Goal: Find contact information: Find contact information

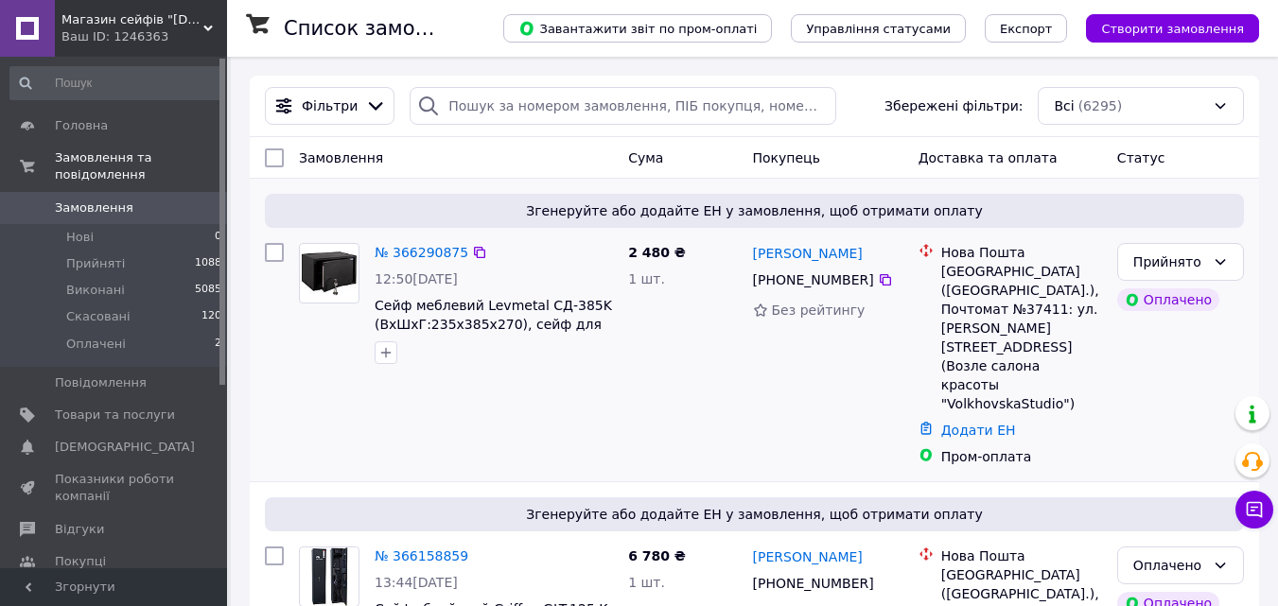
click at [618, 344] on div "№ 366290875 12:50, 12.10.2025 Сейф меблевий Levmetal СД-385K (ВxШxГ:235x385x270…" at bounding box center [494, 304] width 254 height 136
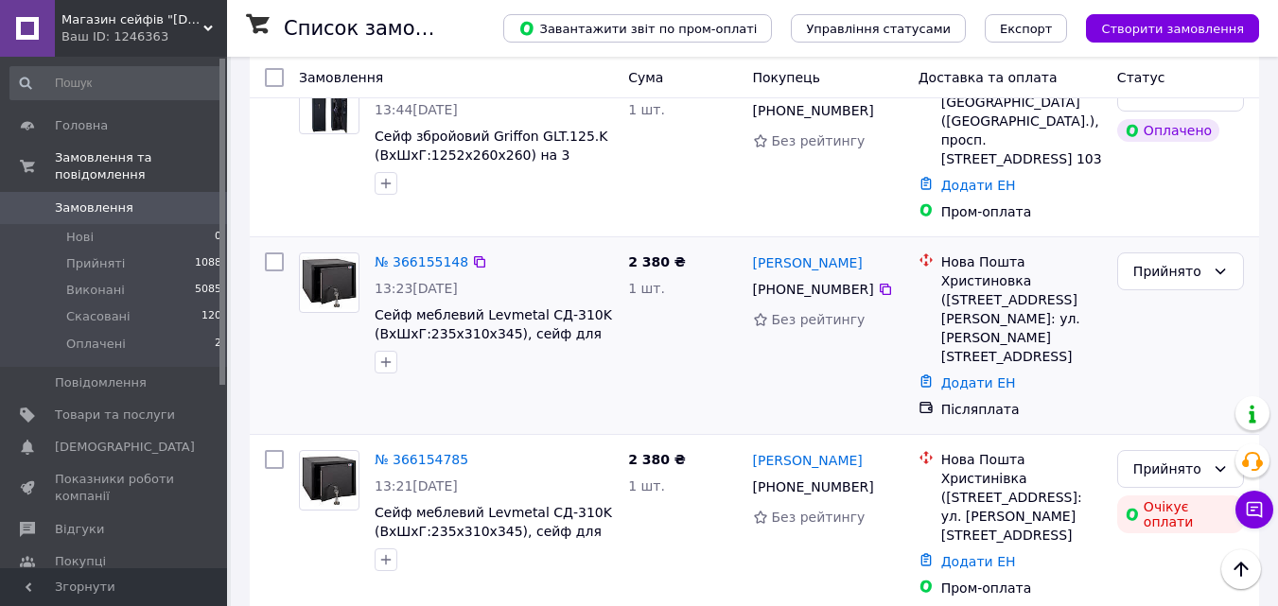
scroll to position [757, 0]
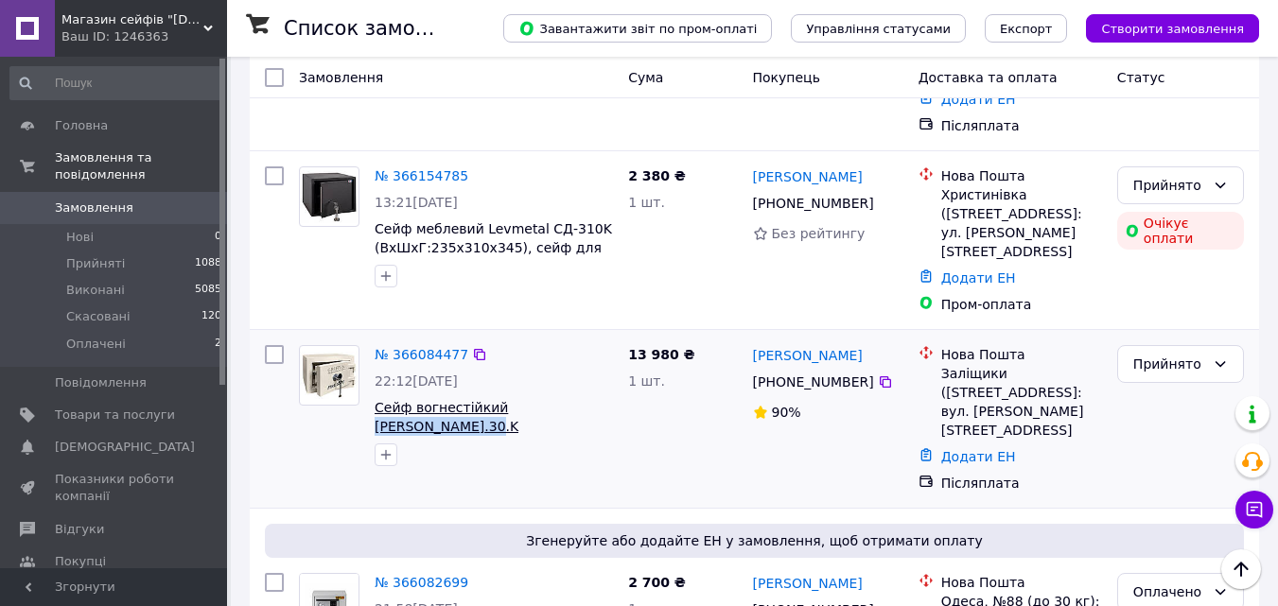
drag, startPoint x: 612, startPoint y: 267, endPoint x: 494, endPoint y: 272, distance: 118.4
click at [494, 398] on span "Сейф вогнестійкий [PERSON_NAME].30.K (ВxШxГ:298x420x362), сейф вогнетривкий, се…" at bounding box center [494, 417] width 238 height 38
copy span "[PERSON_NAME].30.K"
drag, startPoint x: 777, startPoint y: 250, endPoint x: 860, endPoint y: 247, distance: 83.3
click at [860, 369] on div "[PHONE_NUMBER]" at bounding box center [813, 382] width 129 height 26
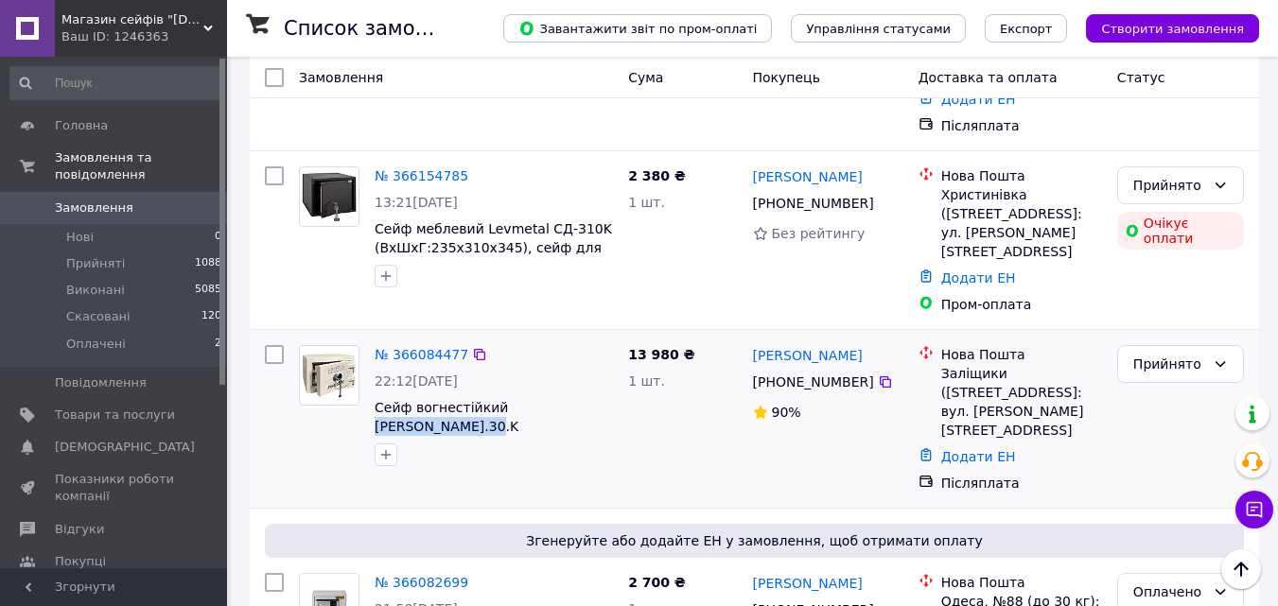
copy div "0 66 555 05 01"
drag, startPoint x: 825, startPoint y: 216, endPoint x: 782, endPoint y: 216, distance: 43.5
click at [782, 343] on div "[PERSON_NAME]" at bounding box center [808, 355] width 114 height 24
copy link "[PERSON_NAME]"
click at [746, 338] on div "[PERSON_NAME] [PHONE_NUMBER]%" at bounding box center [829, 419] width 166 height 163
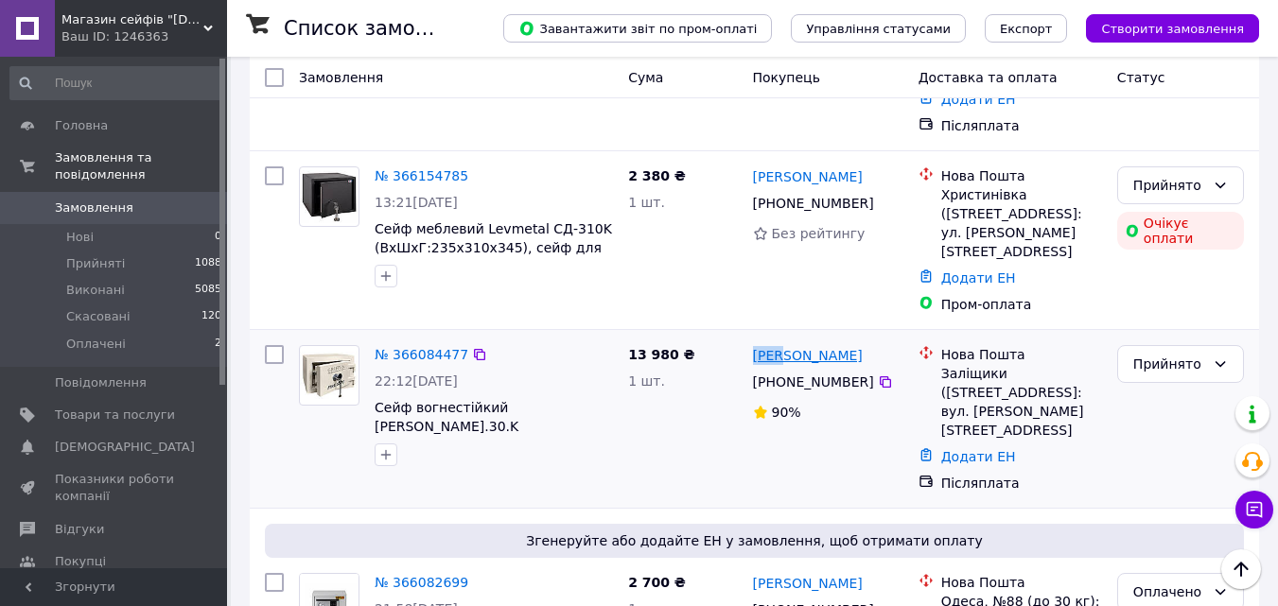
drag, startPoint x: 746, startPoint y: 219, endPoint x: 777, endPoint y: 220, distance: 31.3
click at [777, 338] on div "[PERSON_NAME] [PHONE_NUMBER]%" at bounding box center [829, 419] width 166 height 163
copy link "[PERSON_NAME]"
click at [1049, 345] on div "Нова Пошта Заліщики ([STREET_ADDRESS]: вул. [PERSON_NAME][STREET_ADDRESS]" at bounding box center [1022, 392] width 168 height 95
copy div "Заліщики (Терноп"
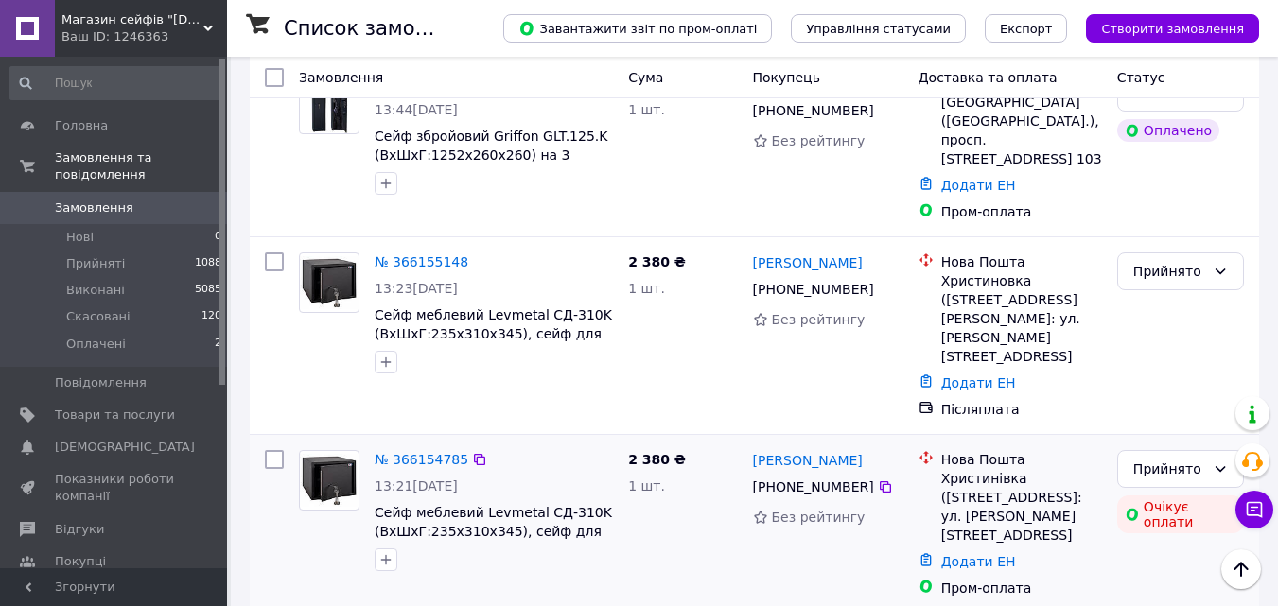
scroll to position [189, 0]
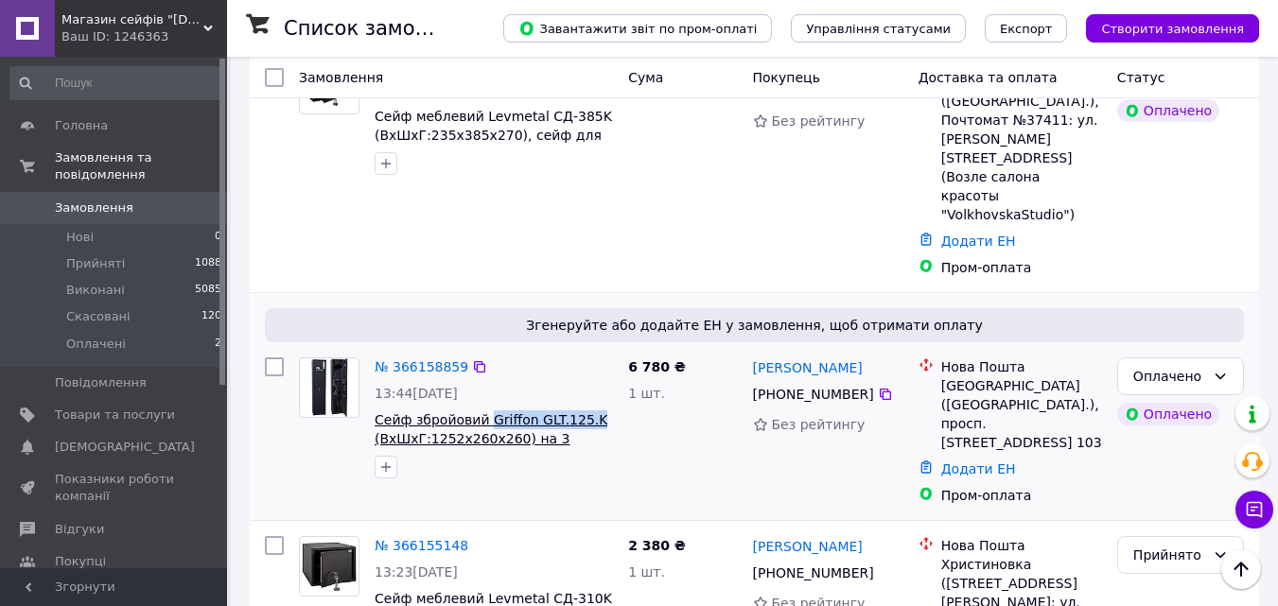
drag, startPoint x: 589, startPoint y: 356, endPoint x: 482, endPoint y: 367, distance: 108.5
click at [482, 411] on span "Сейф збройовий Griffon GLT.125.K (ВхШхГ:1252x260x260) на 3 рушниці, сейф для ру…" at bounding box center [494, 430] width 238 height 38
copy span "Griffon GLT.125.K"
drag, startPoint x: 776, startPoint y: 333, endPoint x: 863, endPoint y: 333, distance: 87.0
click at [863, 381] on div "[PHONE_NUMBER]" at bounding box center [813, 394] width 129 height 26
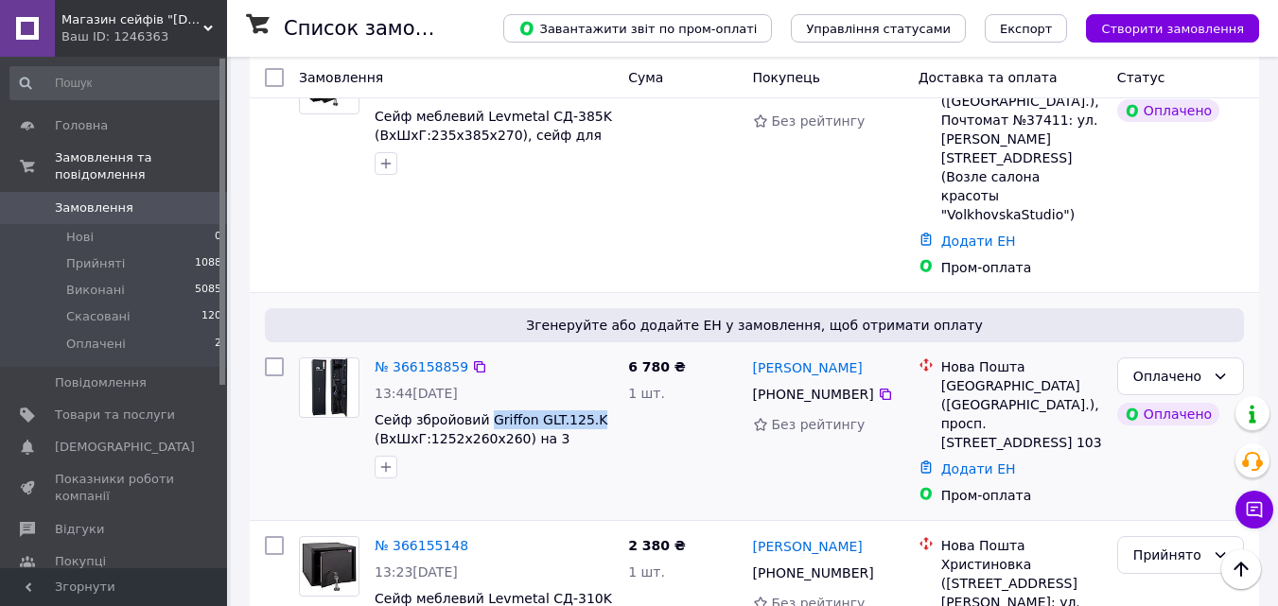
copy div "0 96 302 34 01"
drag, startPoint x: 853, startPoint y: 319, endPoint x: 801, endPoint y: 314, distance: 51.3
click at [801, 356] on div "[PERSON_NAME]" at bounding box center [828, 368] width 154 height 24
copy link "Брусов"
drag, startPoint x: 747, startPoint y: 304, endPoint x: 796, endPoint y: 305, distance: 48.3
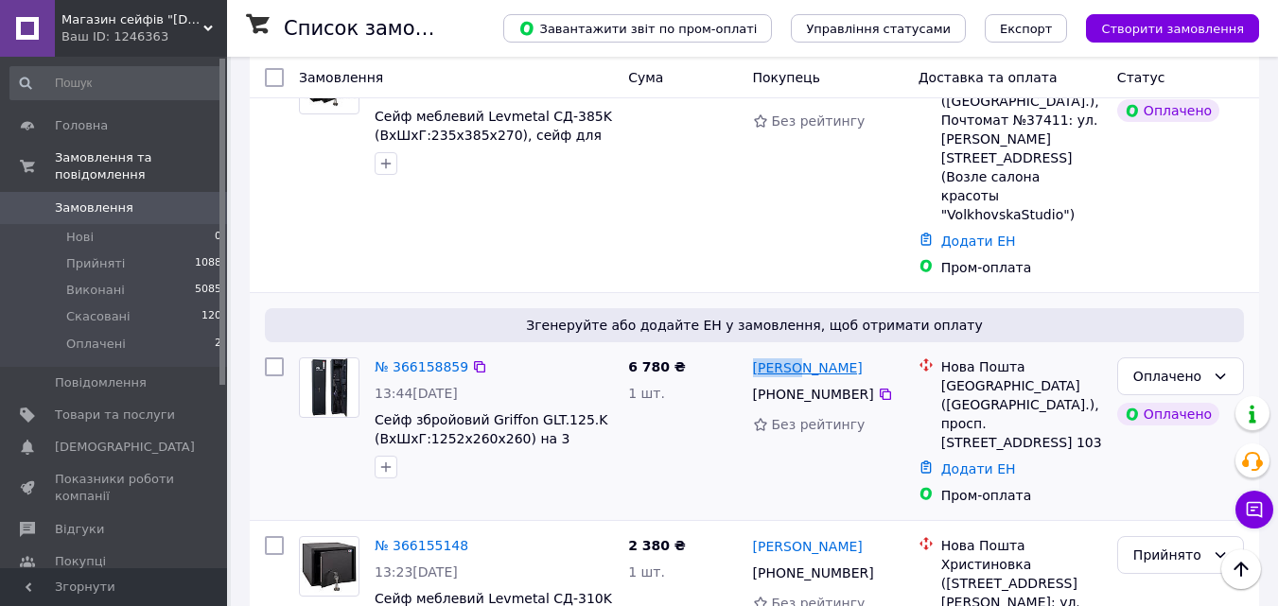
click at [796, 350] on div "[PERSON_NAME] [PHONE_NUMBER] Без рейтингу" at bounding box center [829, 431] width 166 height 163
copy link "Данило"
drag, startPoint x: 943, startPoint y: 330, endPoint x: 969, endPoint y: 327, distance: 25.7
click at [969, 377] on div "[GEOGRAPHIC_DATA] ([GEOGRAPHIC_DATA].), просп. [STREET_ADDRESS] 103" at bounding box center [1021, 415] width 161 height 76
copy div "[GEOGRAPHIC_DATA]"
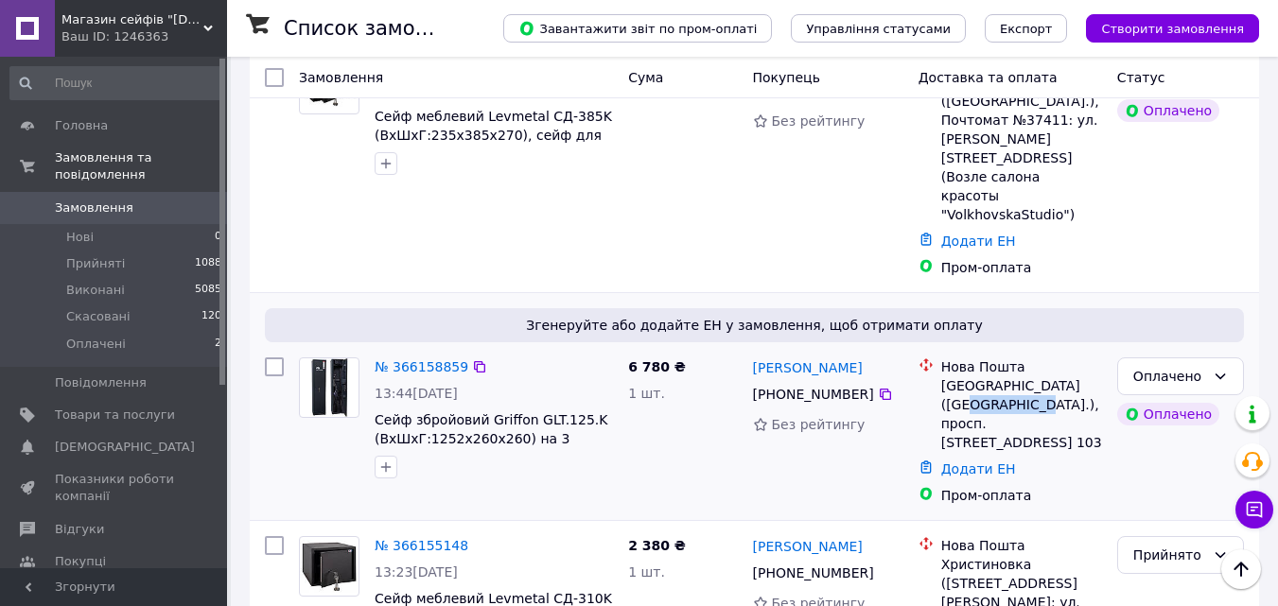
drag, startPoint x: 940, startPoint y: 347, endPoint x: 1011, endPoint y: 343, distance: 70.2
click at [1011, 377] on div "[GEOGRAPHIC_DATA] ([GEOGRAPHIC_DATA].), просп. [STREET_ADDRESS] 103" at bounding box center [1021, 415] width 161 height 76
drag, startPoint x: 942, startPoint y: 369, endPoint x: 956, endPoint y: 367, distance: 13.4
click at [956, 377] on div "[GEOGRAPHIC_DATA] ([GEOGRAPHIC_DATA].), просп. [STREET_ADDRESS] 103" at bounding box center [1021, 415] width 161 height 76
drag, startPoint x: 991, startPoint y: 363, endPoint x: 1022, endPoint y: 373, distance: 32.6
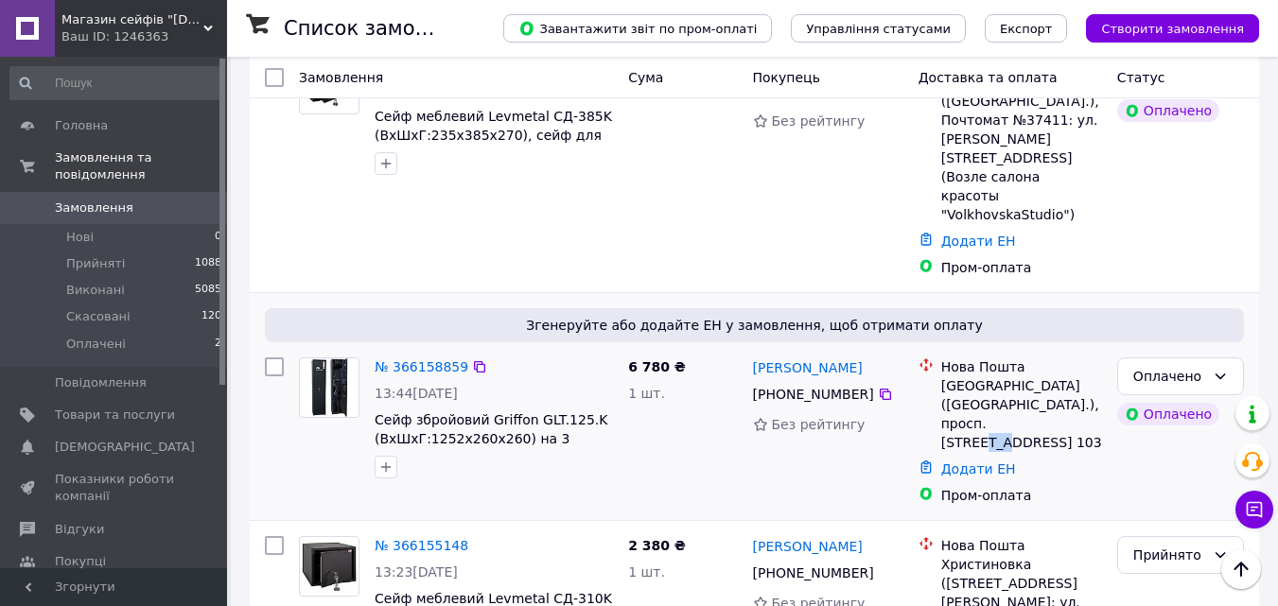
click at [1028, 377] on div "[GEOGRAPHIC_DATA] ([GEOGRAPHIC_DATA].), просп. [STREET_ADDRESS] 103" at bounding box center [1021, 415] width 161 height 76
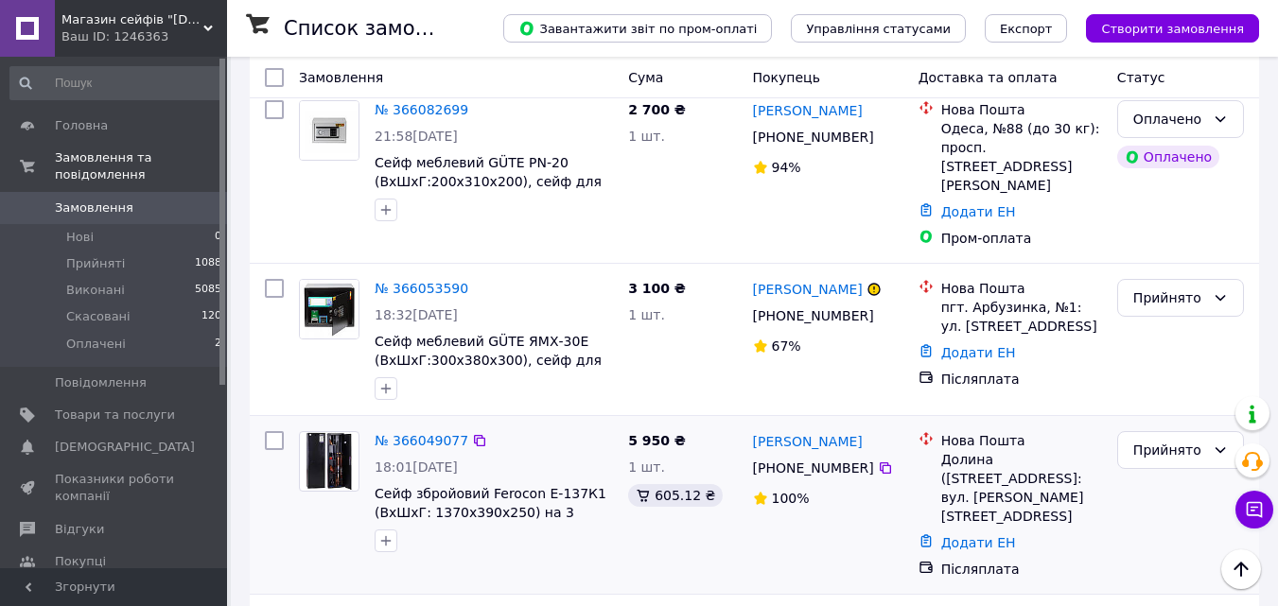
scroll to position [1419, 0]
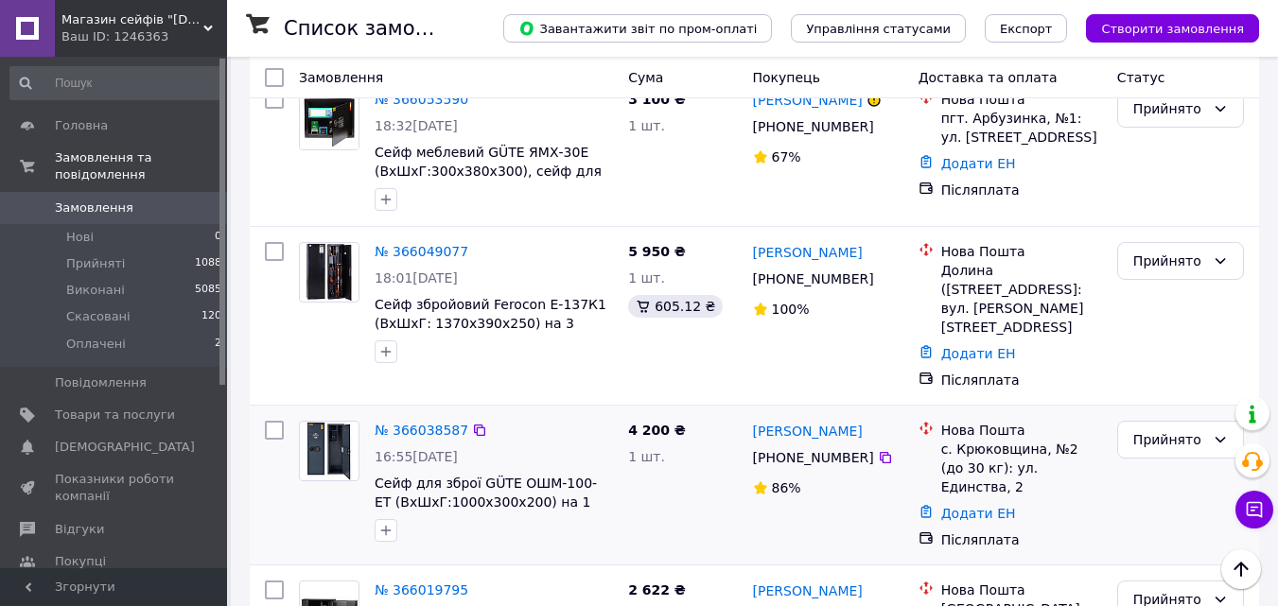
drag, startPoint x: 777, startPoint y: 287, endPoint x: 861, endPoint y: 293, distance: 84.5
click at [861, 445] on div "[PHONE_NUMBER]" at bounding box center [813, 458] width 129 height 26
drag, startPoint x: 844, startPoint y: 258, endPoint x: 813, endPoint y: 260, distance: 31.3
click at [813, 419] on div "[PERSON_NAME]" at bounding box center [828, 431] width 154 height 24
click at [747, 413] on div "[PERSON_NAME] [PHONE_NUMBER]%" at bounding box center [829, 485] width 166 height 144
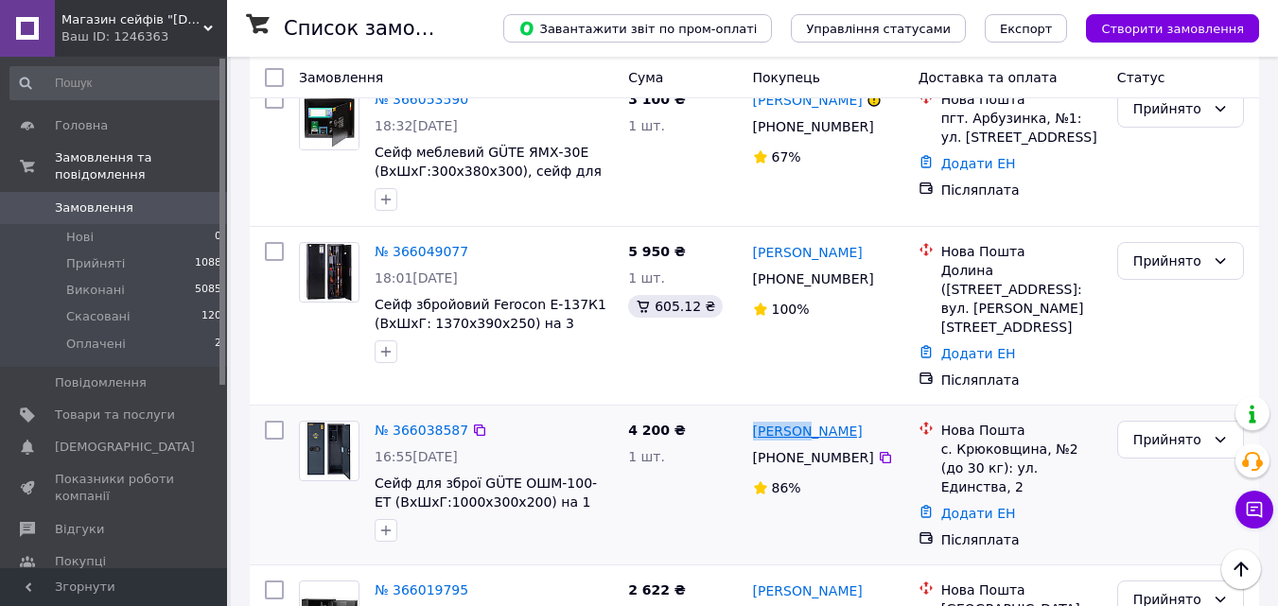
drag, startPoint x: 747, startPoint y: 259, endPoint x: 776, endPoint y: 265, distance: 28.9
click at [776, 413] on div "[PERSON_NAME] [PHONE_NUMBER]%" at bounding box center [829, 485] width 166 height 144
drag, startPoint x: 945, startPoint y: 279, endPoint x: 1035, endPoint y: 281, distance: 89.9
click at [1035, 440] on div "с. Крюковщина, №2 (до 30 кг): ул. Единства, 2" at bounding box center [1021, 468] width 161 height 57
click at [951, 440] on div "с. Крюковщина, №2 (до 30 кг): ул. Единства, 2" at bounding box center [1021, 468] width 161 height 57
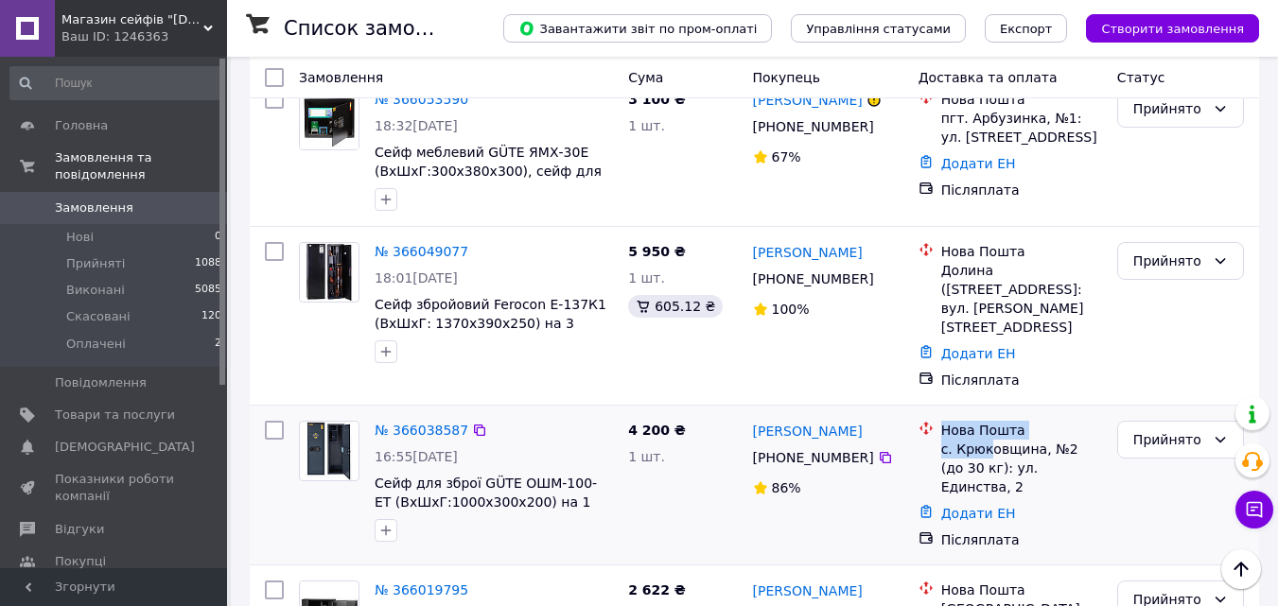
drag, startPoint x: 936, startPoint y: 284, endPoint x: 986, endPoint y: 284, distance: 50.1
click at [986, 421] on div "Нова Пошта с. Крюковщина, №2 (до 30 кг): ул. Единства, 2" at bounding box center [1010, 459] width 191 height 76
click at [957, 440] on div "с. Крюковщина, №2 (до 30 кг): ул. Единства, 2" at bounding box center [1021, 468] width 161 height 57
click at [943, 440] on div "с. Крюковщина, №2 (до 30 кг): ул. Единства, 2" at bounding box center [1021, 468] width 161 height 57
drag, startPoint x: 940, startPoint y: 280, endPoint x: 1023, endPoint y: 283, distance: 83.3
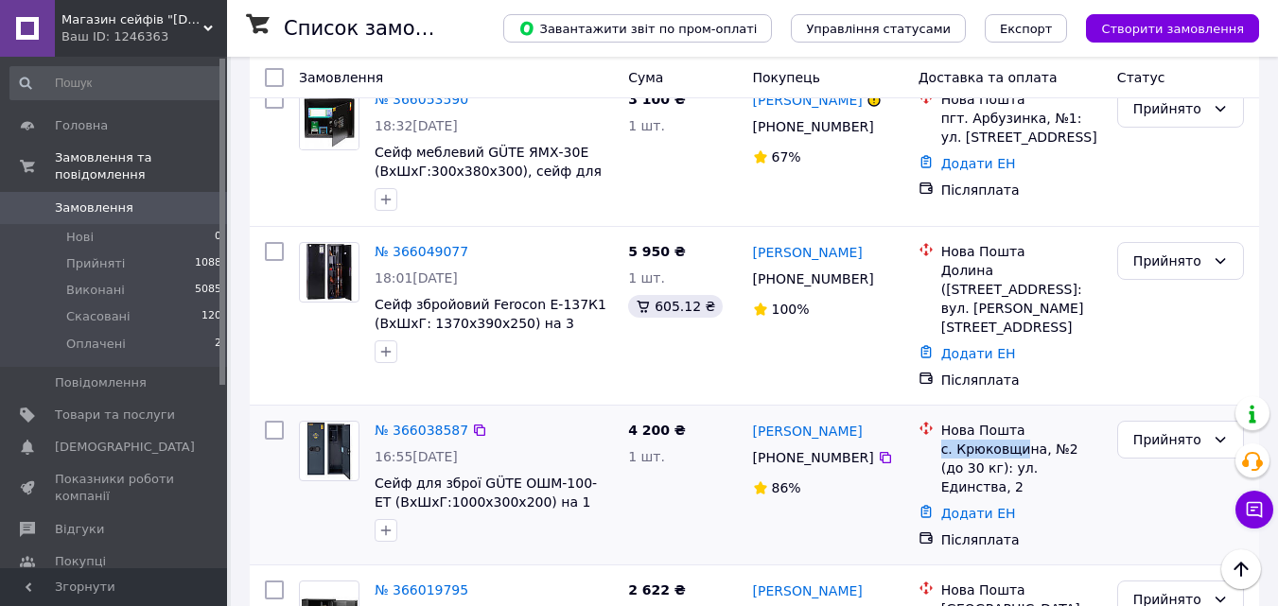
click at [1023, 421] on div "Нова Пошта с. Крюковщина, №2 (до 30 кг): ул. Единства, 2" at bounding box center [1022, 459] width 168 height 76
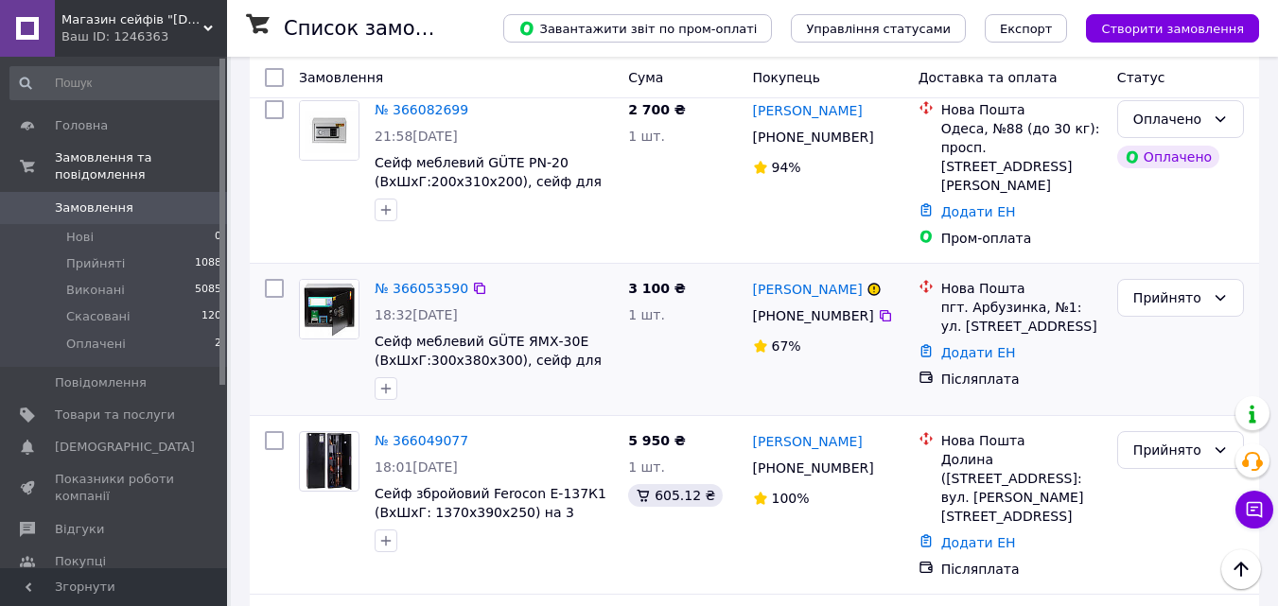
scroll to position [1135, 0]
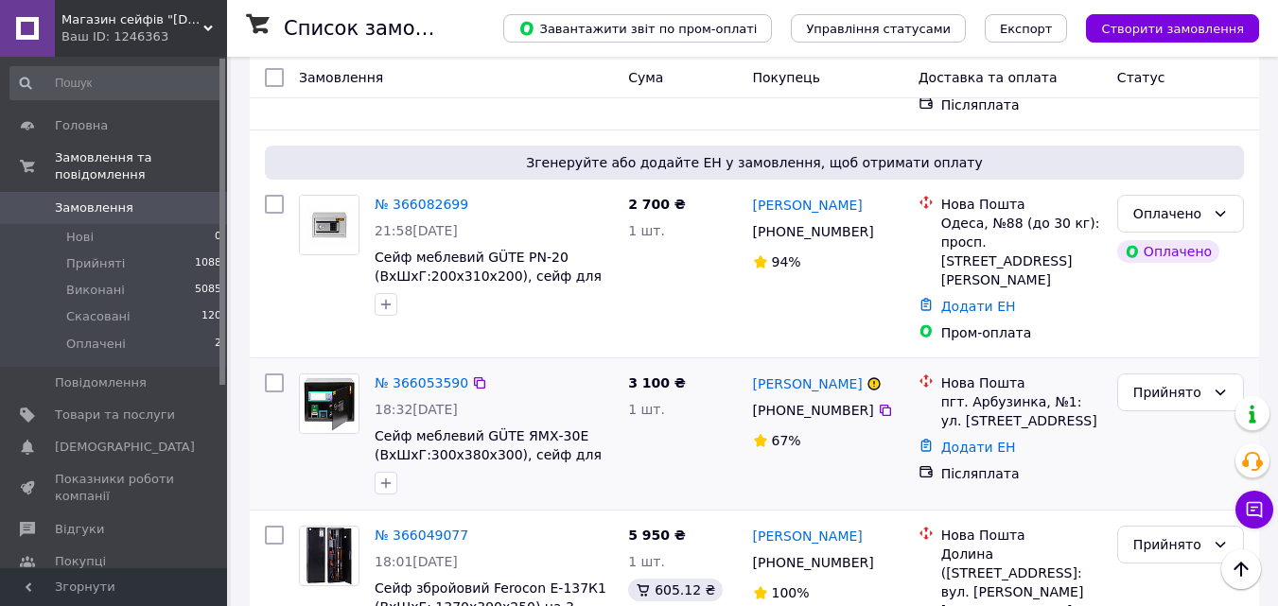
click at [617, 366] on div "№ 366053590 18:32[DATE] Сейф меблевий GÜTE ЯМХ-30E (ВxШxГ:300x380x300), сейф дл…" at bounding box center [494, 434] width 254 height 136
drag, startPoint x: 581, startPoint y: 250, endPoint x: 477, endPoint y: 266, distance: 105.3
click at [477, 366] on div "№ 366053590 18:32[DATE] Сейф меблевий GÜTE ЯМХ-30E (ВxШxГ:300x380x300), сейф дл…" at bounding box center [494, 434] width 254 height 136
drag, startPoint x: 776, startPoint y: 244, endPoint x: 860, endPoint y: 240, distance: 84.3
click at [860, 397] on div "[PHONE_NUMBER]" at bounding box center [813, 410] width 129 height 26
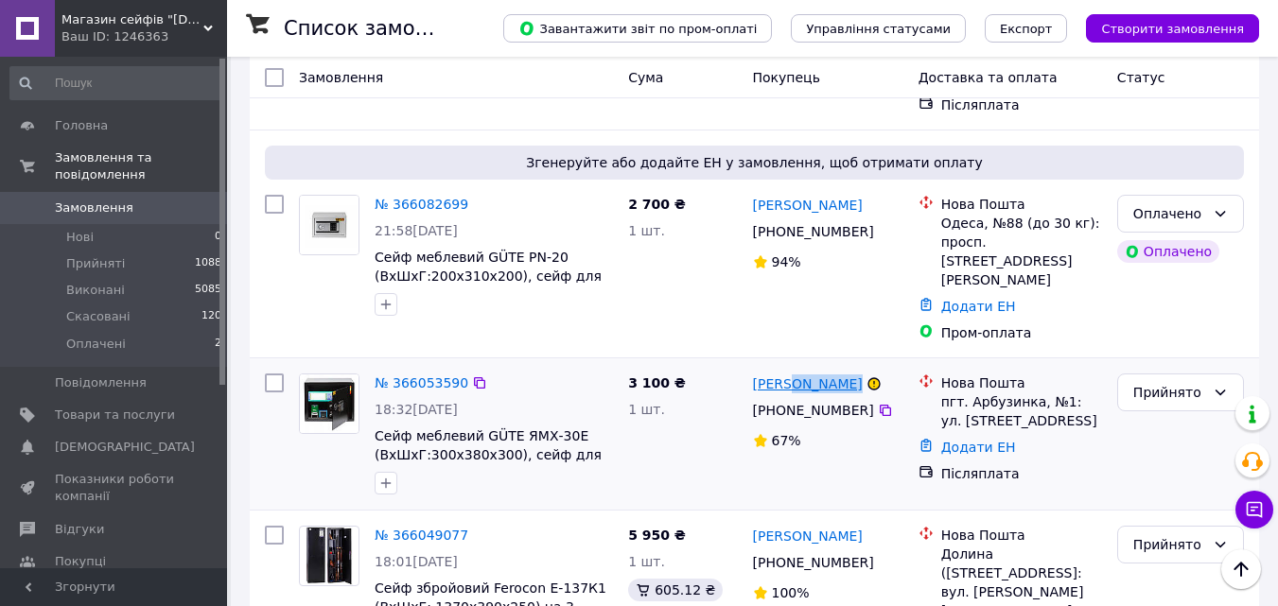
drag, startPoint x: 845, startPoint y: 210, endPoint x: 785, endPoint y: 219, distance: 60.2
click at [785, 372] on div "[PERSON_NAME]" at bounding box center [828, 384] width 154 height 24
drag, startPoint x: 966, startPoint y: 231, endPoint x: 1021, endPoint y: 233, distance: 54.9
click at [1021, 393] on div "пгт. Арбузинка, №1: ул. [STREET_ADDRESS]" at bounding box center [1021, 412] width 161 height 38
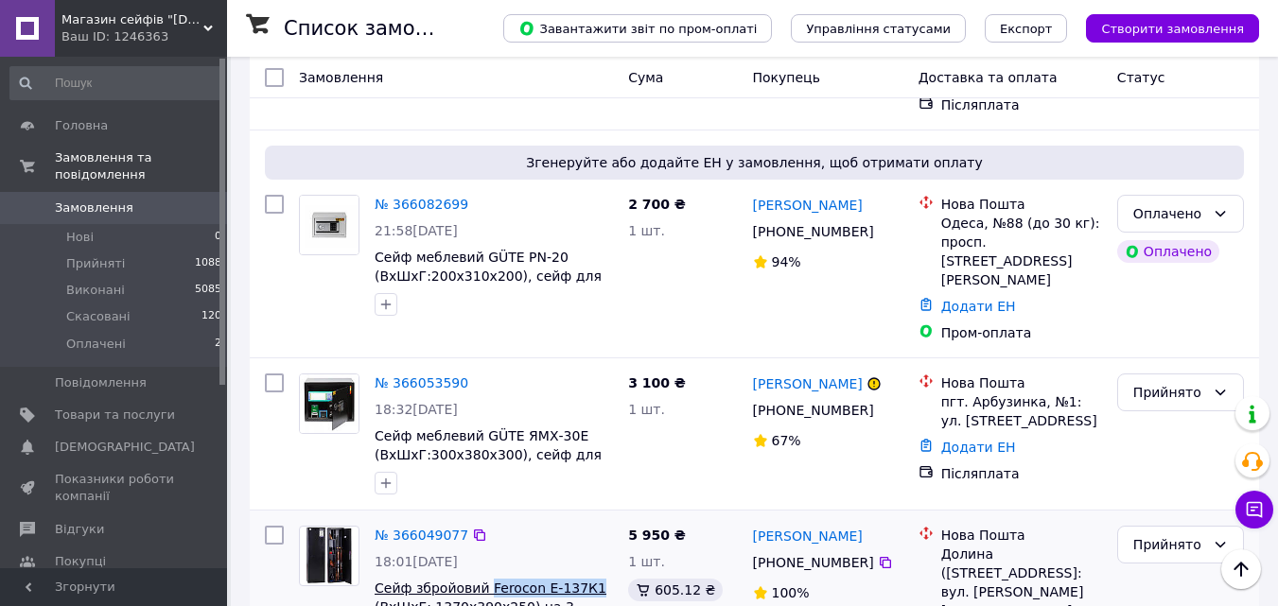
drag, startPoint x: 593, startPoint y: 410, endPoint x: 483, endPoint y: 425, distance: 111.7
click at [483, 579] on span "Сейф збройовий Ferocon E-137К1 (ВxШxГ: 1370x390x250) на 3 рушниці, сейф для руш…" at bounding box center [494, 598] width 238 height 38
drag, startPoint x: 790, startPoint y: 394, endPoint x: 881, endPoint y: 389, distance: 91.0
click at [881, 552] on div "[PHONE_NUMBER]" at bounding box center [828, 563] width 154 height 23
drag, startPoint x: 845, startPoint y: 361, endPoint x: 790, endPoint y: 362, distance: 54.9
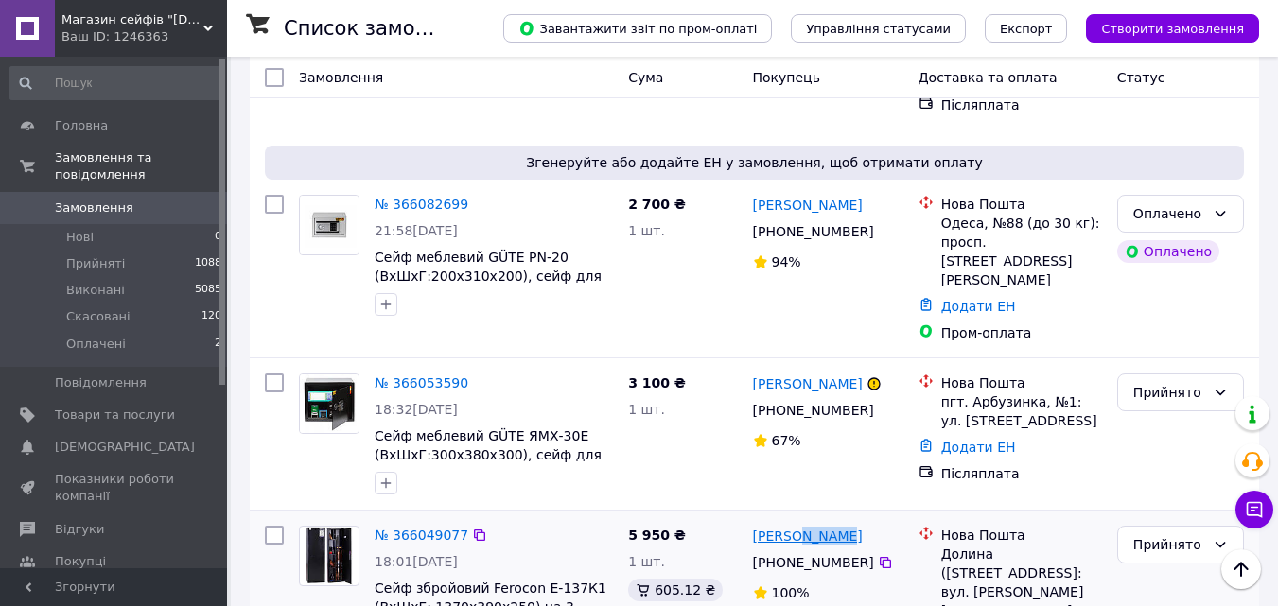
click at [790, 524] on div "[PERSON_NAME]" at bounding box center [828, 536] width 154 height 24
drag, startPoint x: 943, startPoint y: 386, endPoint x: 995, endPoint y: 401, distance: 54.2
click at [995, 545] on div "Долина ([STREET_ADDRESS]: вул. [PERSON_NAME][STREET_ADDRESS]" at bounding box center [1021, 583] width 161 height 76
